Goal: Task Accomplishment & Management: Complete application form

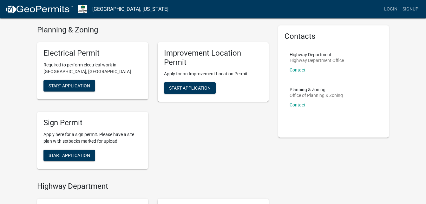
scroll to position [21, 0]
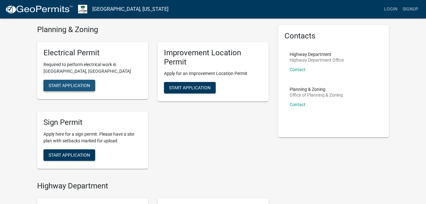
click at [74, 84] on span "Start Application" at bounding box center [70, 85] width 42 height 5
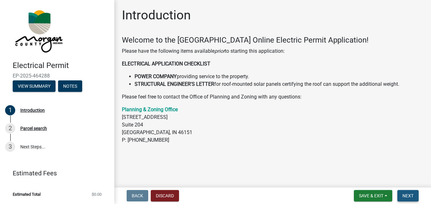
click at [408, 198] on span "Next" at bounding box center [408, 195] width 11 height 5
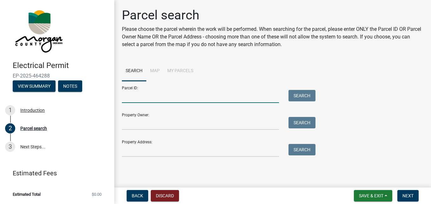
click at [166, 97] on input "Parcel ID:" at bounding box center [200, 96] width 157 height 13
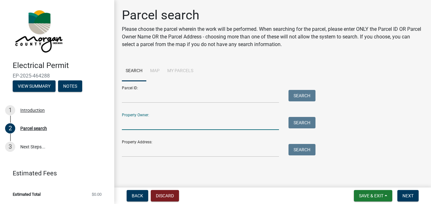
click at [158, 124] on input "Property Owner:" at bounding box center [200, 123] width 157 height 13
type input "[PERSON_NAME]"
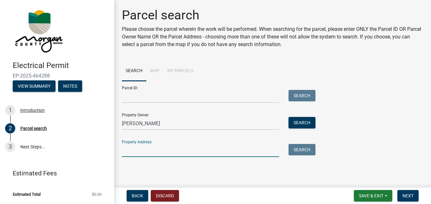
click at [159, 151] on input "Property Address:" at bounding box center [200, 150] width 157 height 13
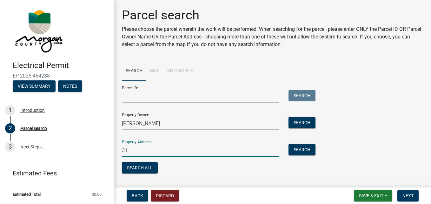
type input "3"
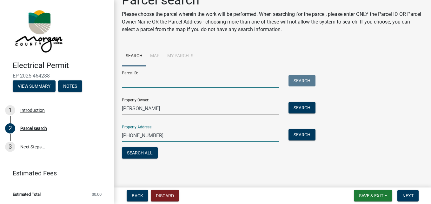
click at [245, 81] on input "Parcel ID:" at bounding box center [200, 81] width 157 height 13
click at [164, 135] on input "[PHONE_NUMBER]" at bounding box center [200, 135] width 157 height 13
type input "("
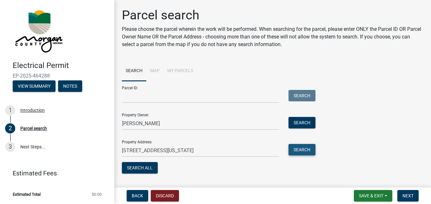
click at [305, 148] on button "Search" at bounding box center [302, 149] width 27 height 11
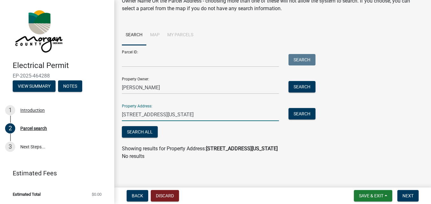
click at [221, 115] on input "[STREET_ADDRESS][US_STATE]" at bounding box center [200, 114] width 157 height 13
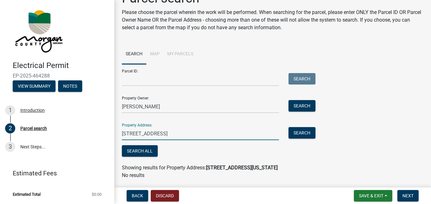
scroll to position [17, 0]
type input "[STREET_ADDRESS]"
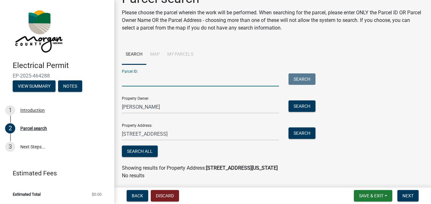
click at [152, 77] on input "Parcel ID:" at bounding box center [200, 79] width 157 height 13
